Goal: Communication & Community: Answer question/provide support

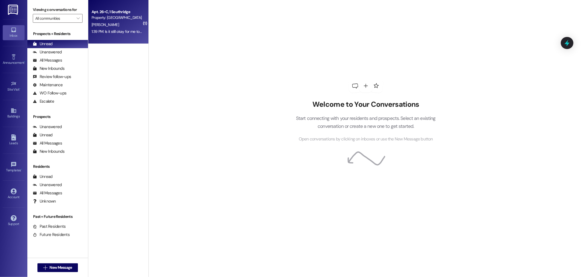
click at [97, 22] on span "[PERSON_NAME]" at bounding box center [105, 24] width 27 height 5
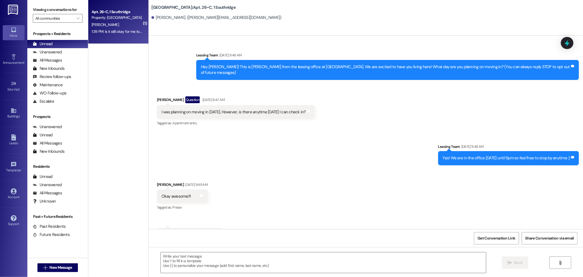
scroll to position [4177, 0]
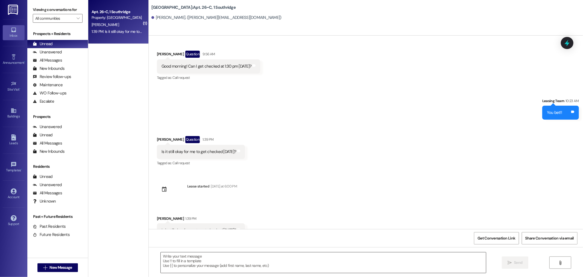
drag, startPoint x: 377, startPoint y: 260, endPoint x: 387, endPoint y: 260, distance: 10.1
click at [378, 260] on textarea at bounding box center [323, 262] width 325 height 21
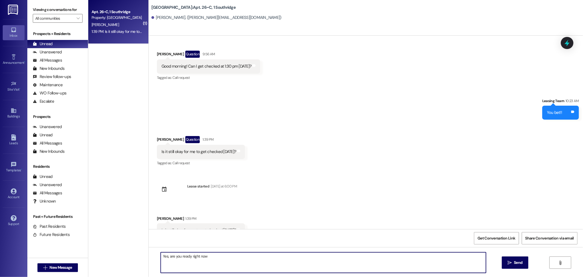
type textarea "Yes, are you ready right now?"
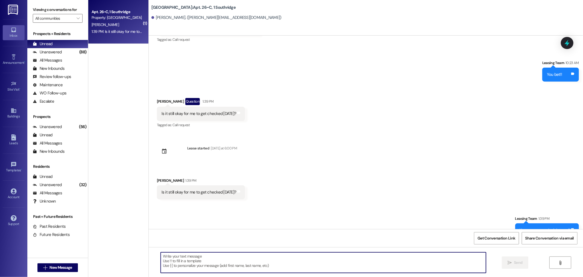
scroll to position [4253, 0]
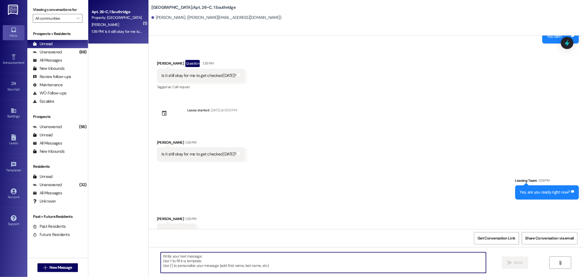
click at [212, 258] on textarea at bounding box center [323, 262] width 325 height 21
type textarea "Great! [PERSON_NAME] will be by in a few minutes!"
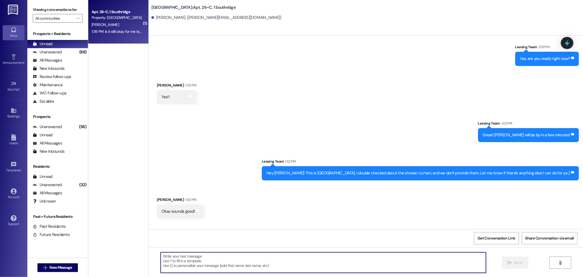
scroll to position [4406, 0]
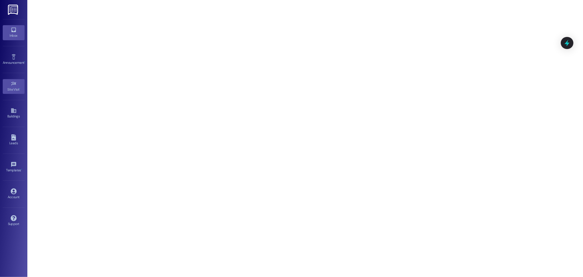
click at [21, 34] on div "Inbox" at bounding box center [13, 35] width 27 height 5
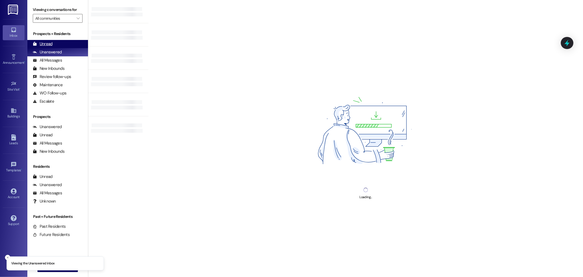
click at [47, 48] on div "Unread (0)" at bounding box center [57, 44] width 61 height 8
